Goal: Check status

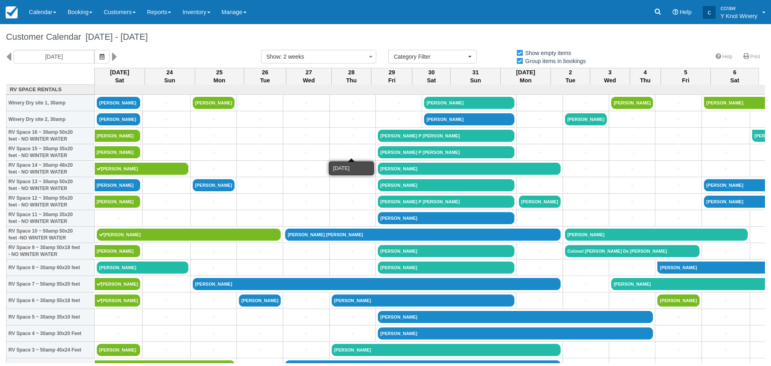
select select
click at [102, 59] on button "button" at bounding box center [101, 57] width 15 height 14
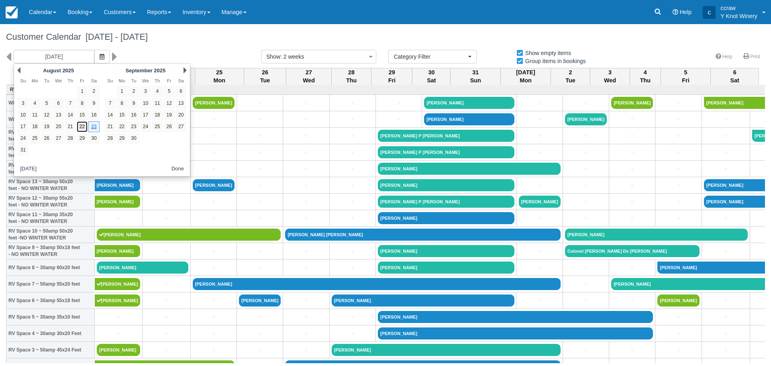
click at [80, 129] on link "22" at bounding box center [82, 126] width 11 height 11
type input "08/22/25"
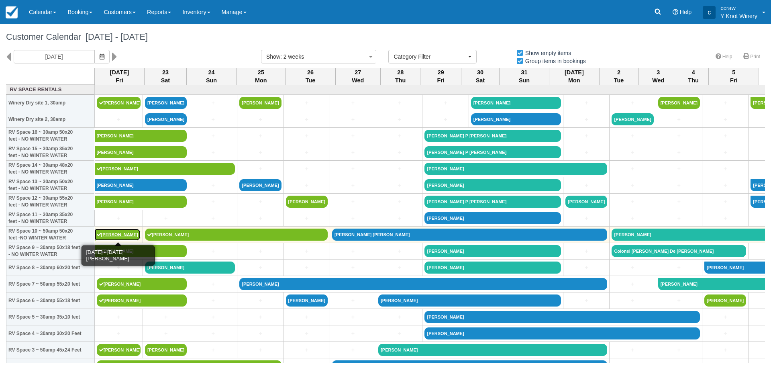
click at [106, 233] on link "[PERSON_NAME]" at bounding box center [118, 235] width 46 height 12
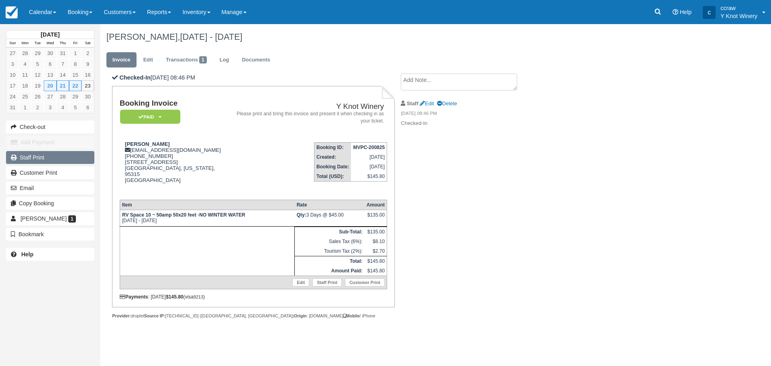
click at [46, 164] on link "Staff Print" at bounding box center [50, 157] width 88 height 13
click at [51, 15] on link "Calendar" at bounding box center [42, 12] width 39 height 24
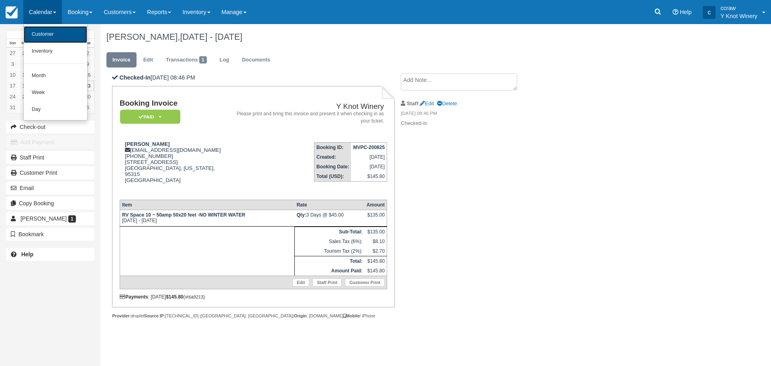
click at [55, 35] on link "Customer" at bounding box center [55, 34] width 63 height 17
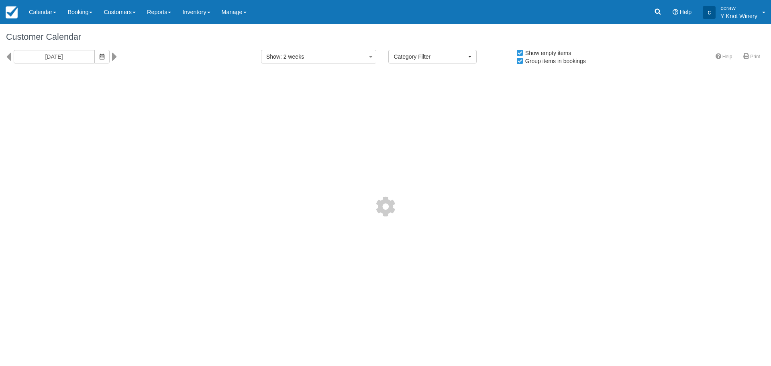
select select
